Goal: Transaction & Acquisition: Purchase product/service

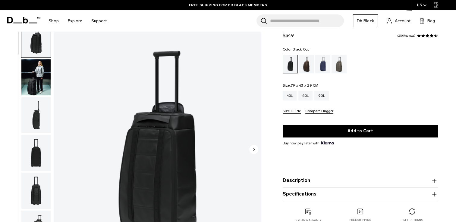
scroll to position [60, 0]
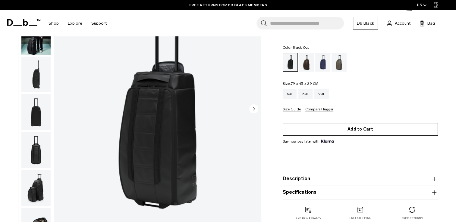
click at [359, 129] on button "Add to Cart" at bounding box center [360, 129] width 155 height 13
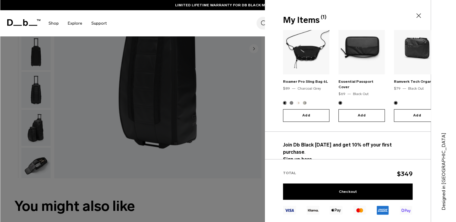
scroll to position [0, 0]
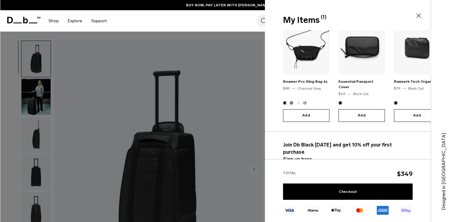
drag, startPoint x: 417, startPoint y: 15, endPoint x: 407, endPoint y: 15, distance: 10.5
click at [417, 15] on icon at bounding box center [418, 15] width 7 height 7
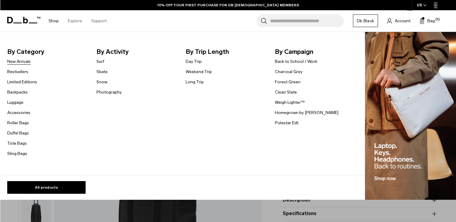
click at [18, 62] on link "New Arrivals" at bounding box center [19, 61] width 24 height 6
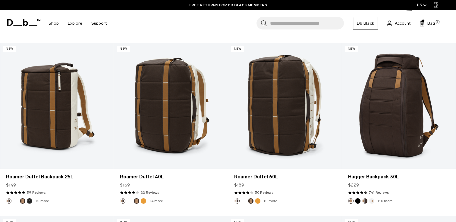
scroll to position [874, 0]
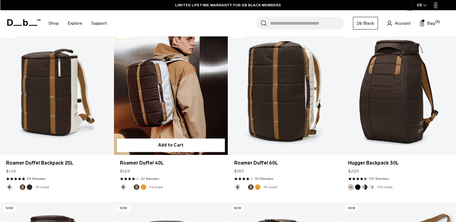
click at [155, 85] on link "Roamer Duffel 40L" at bounding box center [171, 92] width 114 height 126
click at [163, 82] on link "Roamer Duffel 40L" at bounding box center [171, 92] width 114 height 126
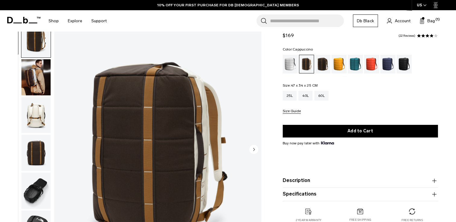
scroll to position [30, 0]
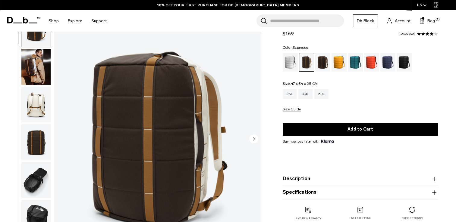
click at [325, 62] on div "Espresso" at bounding box center [322, 62] width 15 height 19
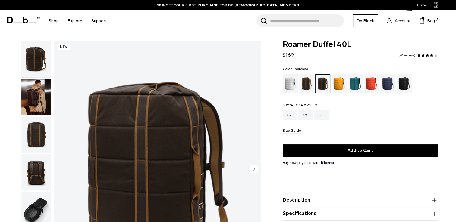
scroll to position [30, 0]
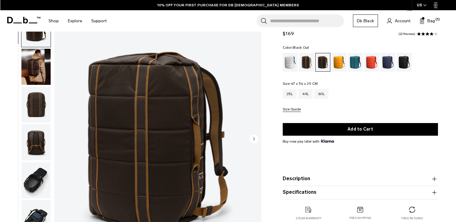
click at [403, 57] on div "Black Out" at bounding box center [404, 62] width 15 height 19
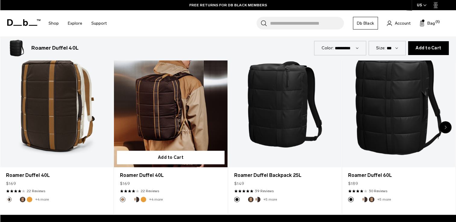
scroll to position [301, 0]
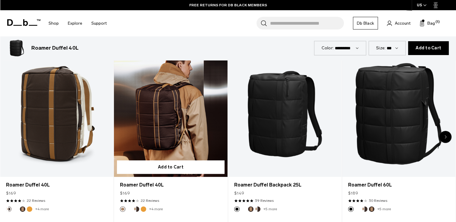
click at [160, 109] on link "Roamer Duffel 40L" at bounding box center [170, 114] width 113 height 126
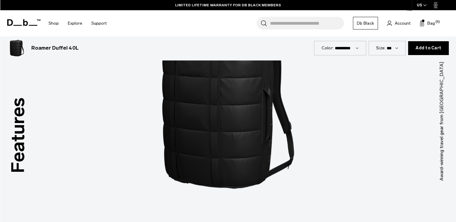
scroll to position [783, 0]
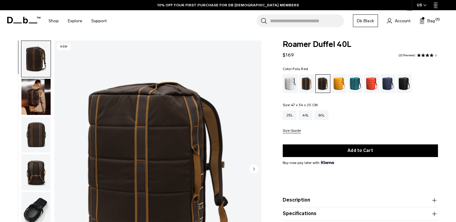
click at [368, 85] on div "Falu Red" at bounding box center [371, 83] width 15 height 19
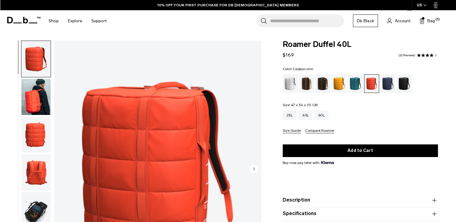
click at [307, 88] on div "Cappuccino" at bounding box center [306, 83] width 15 height 19
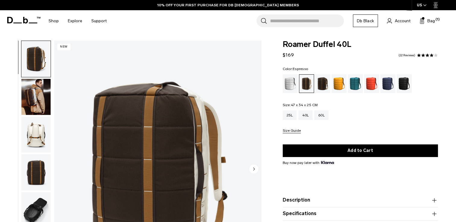
click at [322, 86] on div "Espresso" at bounding box center [322, 83] width 15 height 19
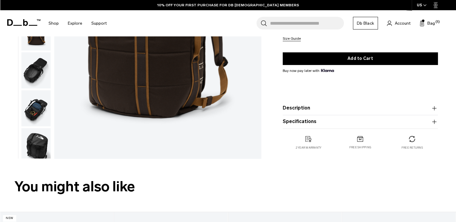
scroll to position [151, 0]
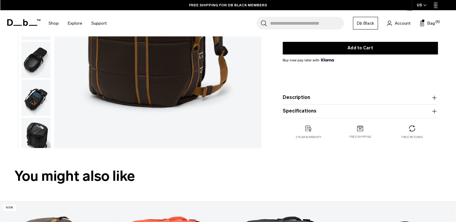
click at [435, 98] on icon "button" at bounding box center [434, 97] width 4 height 0
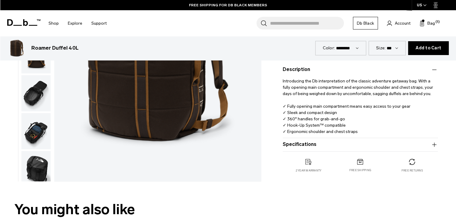
scroll to position [121, 0]
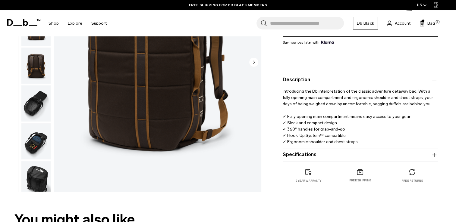
click at [24, 107] on img "button" at bounding box center [35, 104] width 29 height 36
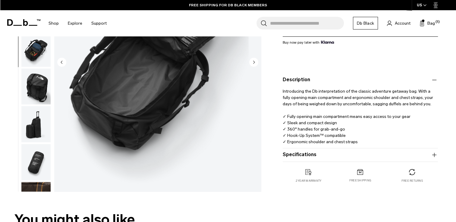
scroll to position [120, 0]
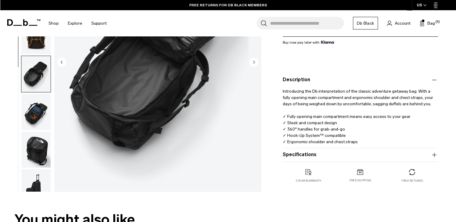
click at [37, 114] on img "button" at bounding box center [35, 112] width 29 height 36
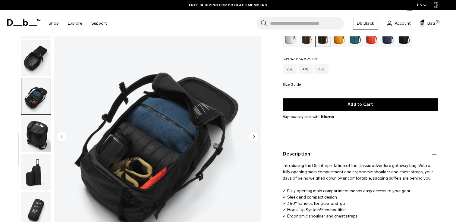
scroll to position [60, 0]
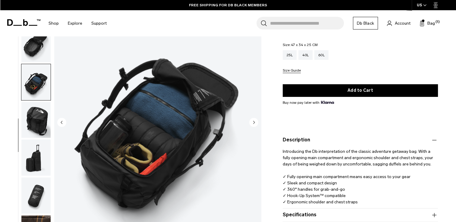
click at [45, 114] on img "button" at bounding box center [35, 120] width 29 height 36
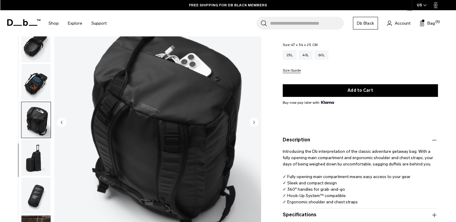
click at [30, 164] on img "button" at bounding box center [35, 158] width 29 height 36
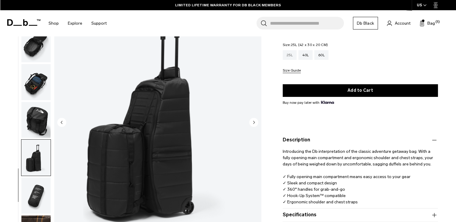
click at [293, 53] on div "25L" at bounding box center [290, 55] width 14 height 10
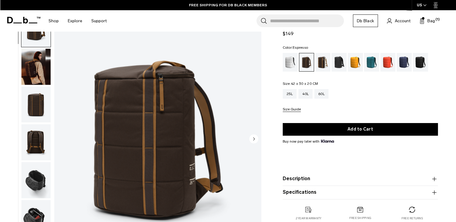
click at [35, 72] on img "button" at bounding box center [35, 67] width 29 height 36
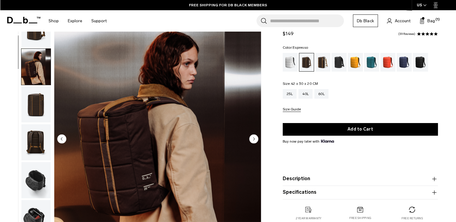
scroll to position [38, 0]
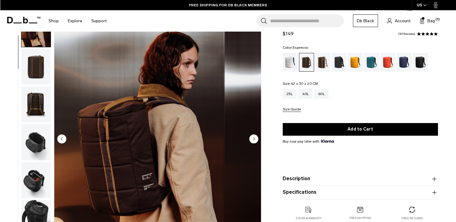
click at [44, 139] on img "button" at bounding box center [35, 142] width 29 height 36
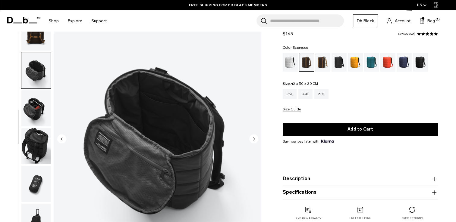
scroll to position [120, 0]
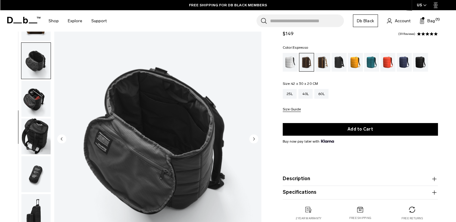
click at [33, 101] on img "button" at bounding box center [35, 99] width 29 height 36
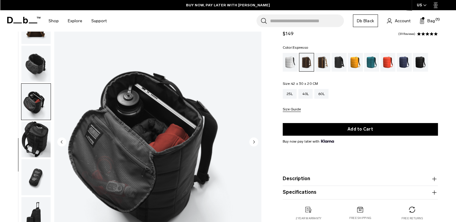
scroll to position [0, 0]
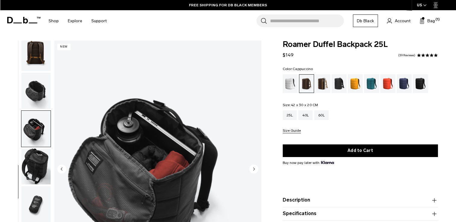
click at [323, 87] on div "Cappuccino" at bounding box center [322, 83] width 15 height 19
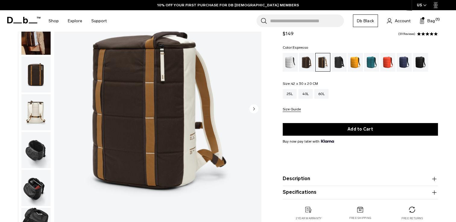
click at [303, 59] on div "Espresso" at bounding box center [306, 62] width 15 height 19
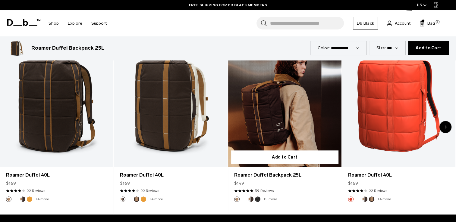
scroll to position [301, 0]
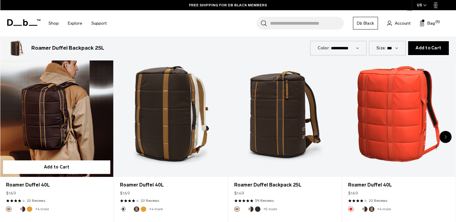
click at [70, 114] on link "Roamer Duffel 40L" at bounding box center [56, 114] width 113 height 126
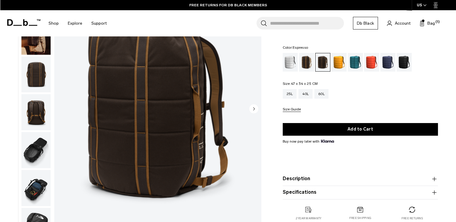
scroll to position [30, 0]
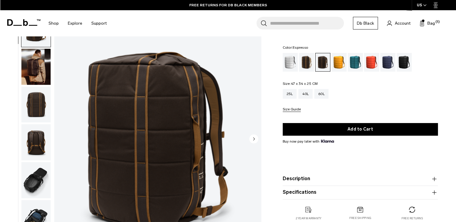
click at [35, 69] on img "button" at bounding box center [35, 67] width 29 height 36
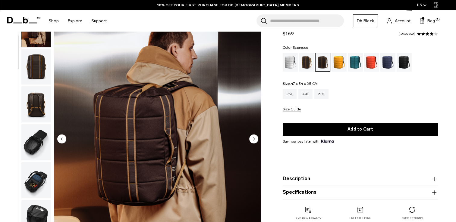
click at [37, 185] on img "button" at bounding box center [35, 180] width 29 height 36
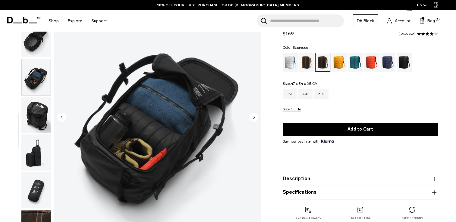
scroll to position [90, 0]
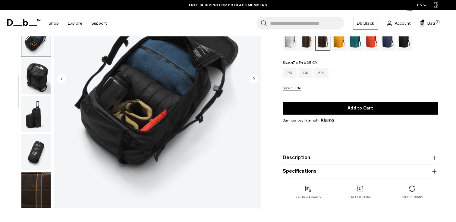
click at [33, 156] on img "button" at bounding box center [35, 152] width 29 height 36
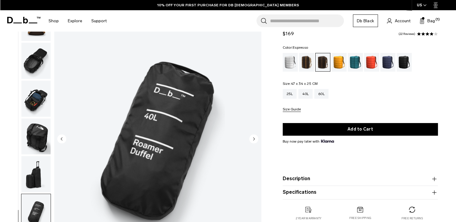
scroll to position [0, 0]
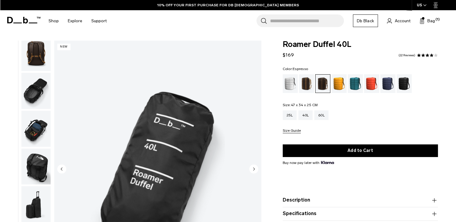
click at [24, 88] on img "button" at bounding box center [35, 91] width 29 height 36
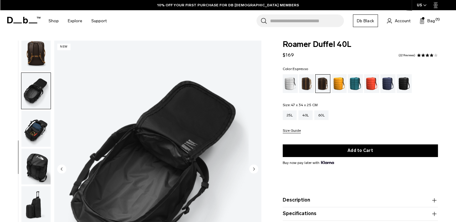
scroll to position [120, 0]
click at [38, 57] on img "button" at bounding box center [35, 53] width 29 height 36
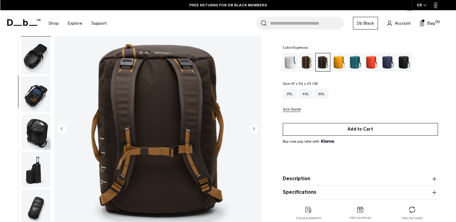
scroll to position [30, 0]
